Goal: Register for event/course

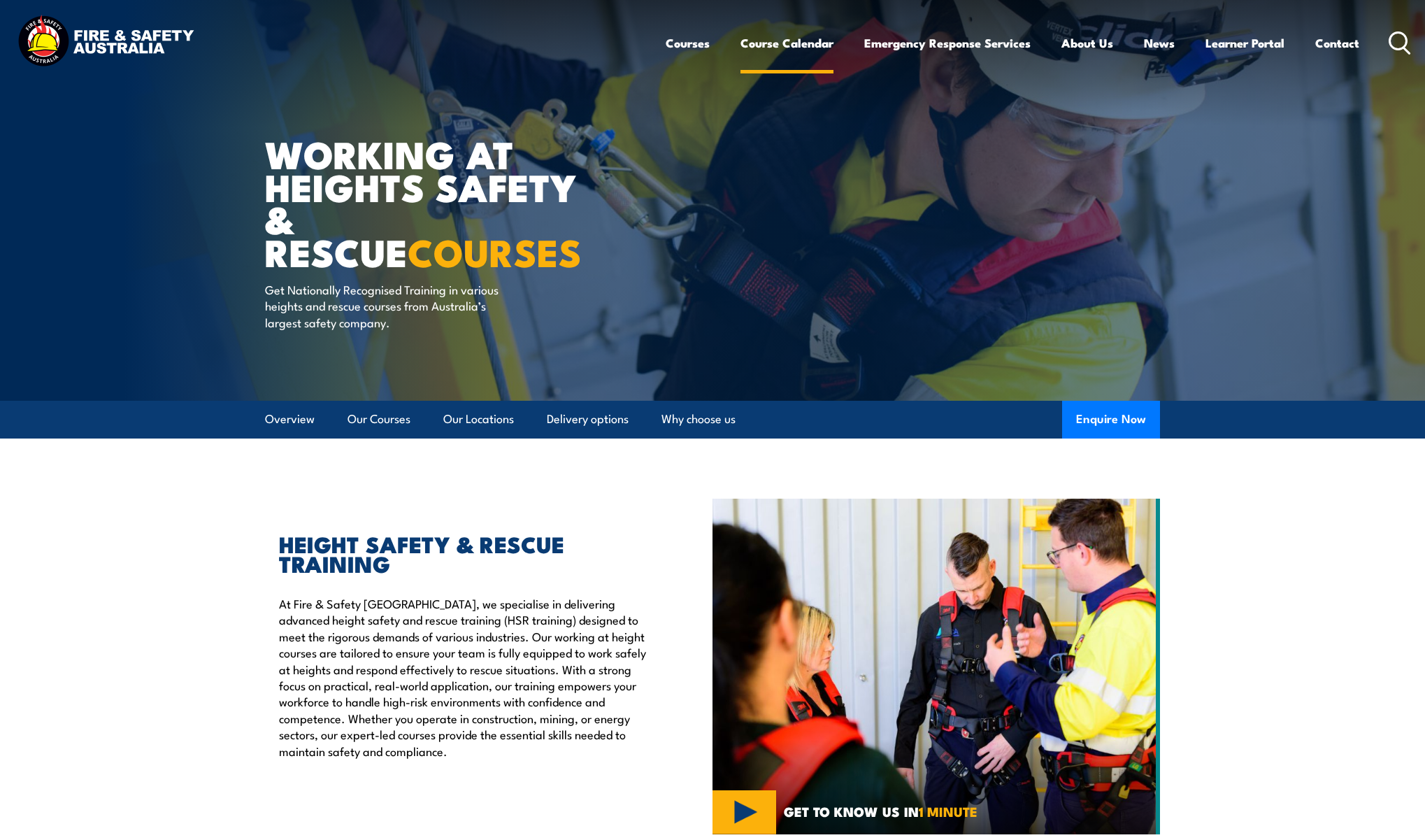
click at [776, 47] on link "Course Calendar" at bounding box center [786, 43] width 93 height 37
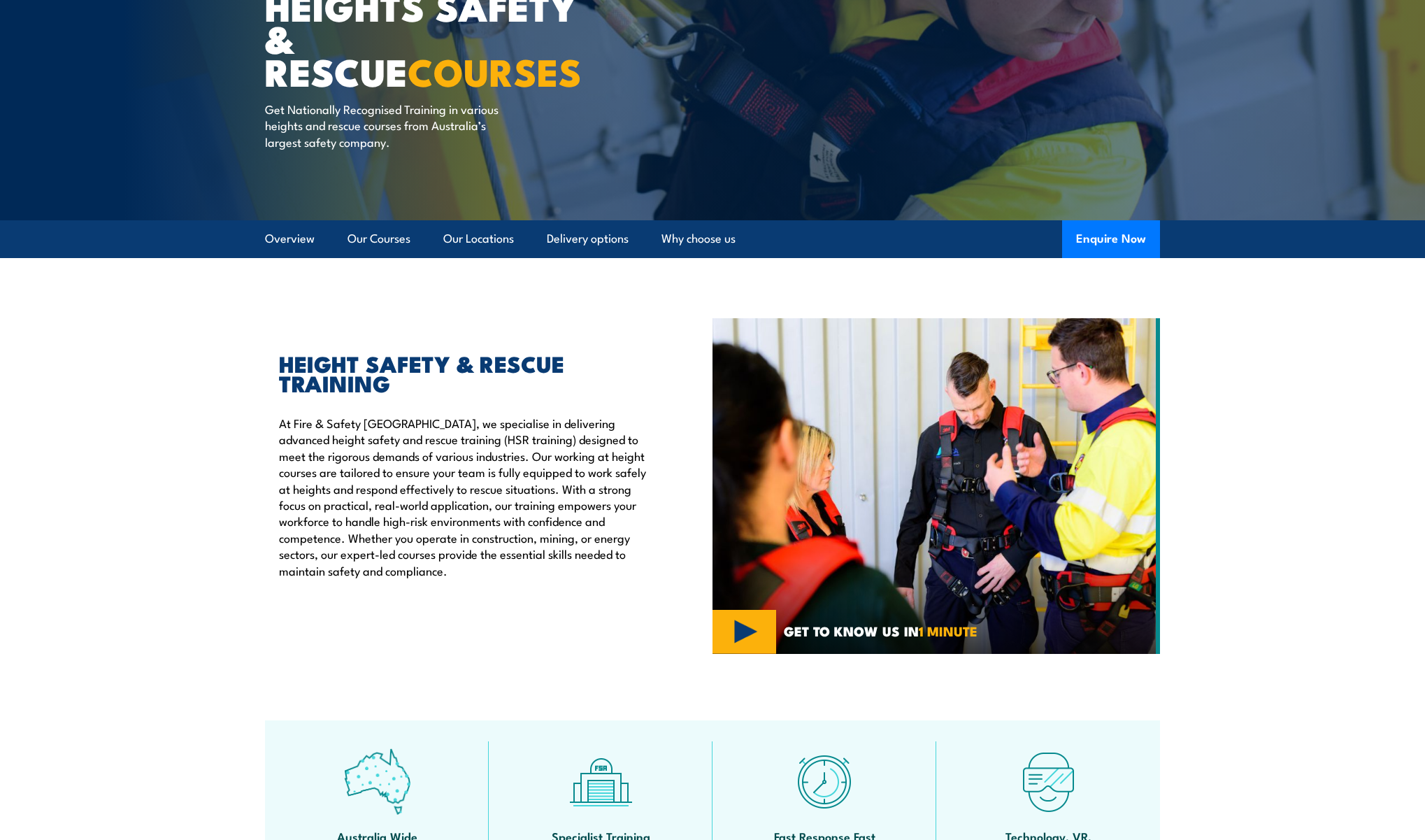
scroll to position [181, 0]
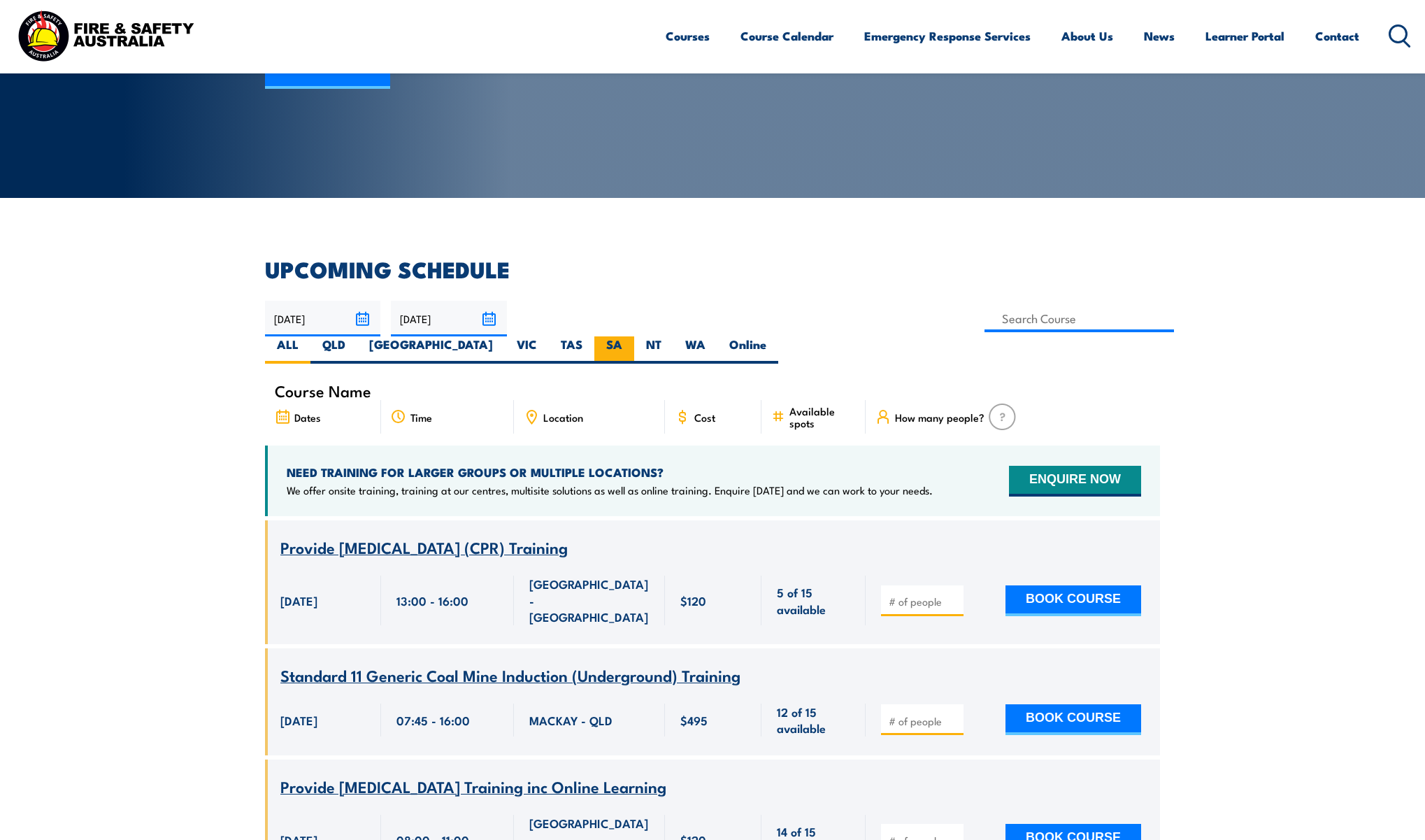
click at [634, 337] on label "SA" at bounding box center [614, 350] width 40 height 27
click at [631, 337] on input "SA" at bounding box center [627, 341] width 9 height 9
radio input "true"
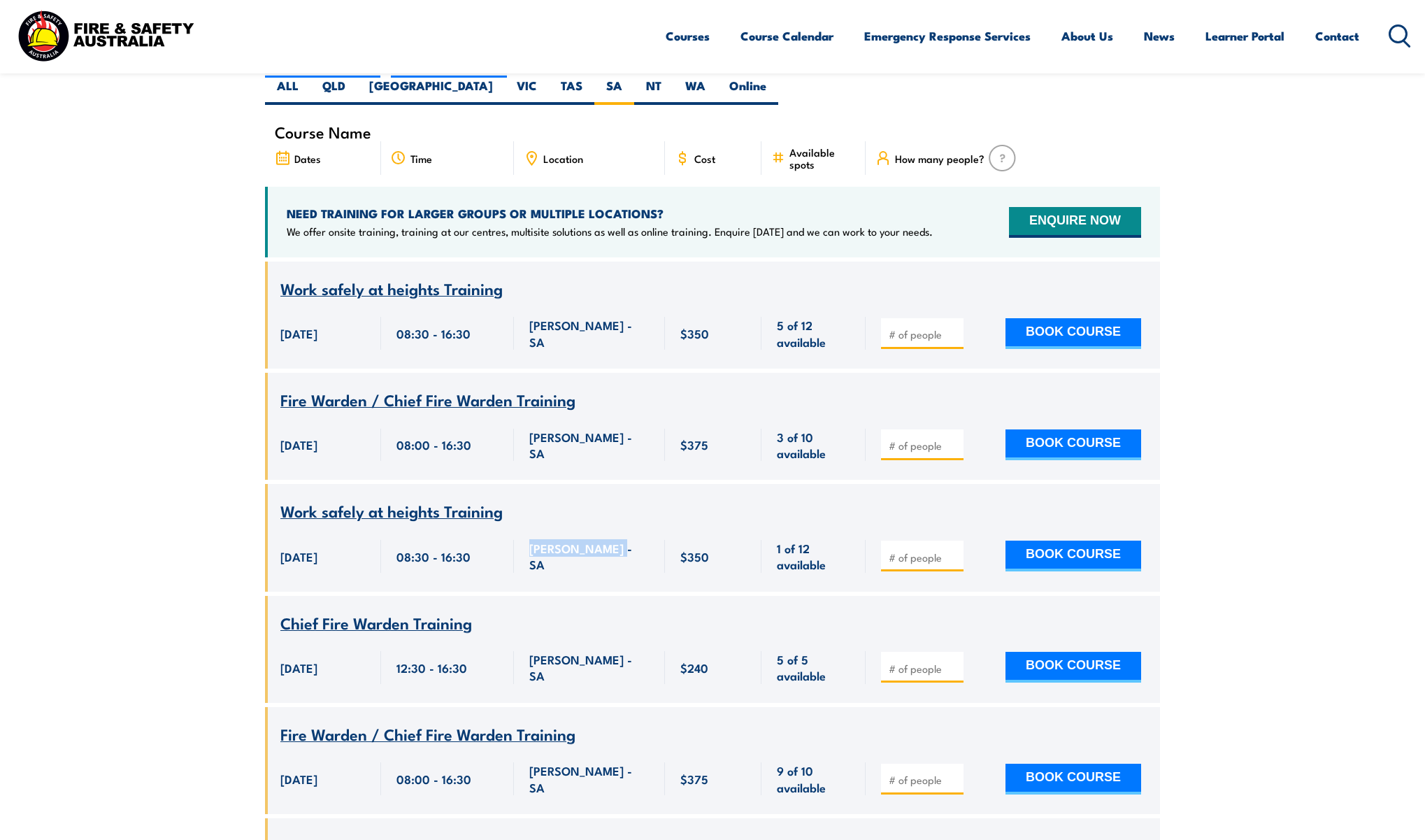
drag, startPoint x: 621, startPoint y: 532, endPoint x: 530, endPoint y: 536, distance: 91.1
click at [530, 540] on div "[PERSON_NAME] - SA" at bounding box center [590, 556] width 121 height 33
copy span "[PERSON_NAME] - SA"
click at [869, 503] on div "Work safely at heights Training" at bounding box center [712, 511] width 864 height 17
